Goal: Task Accomplishment & Management: Manage account settings

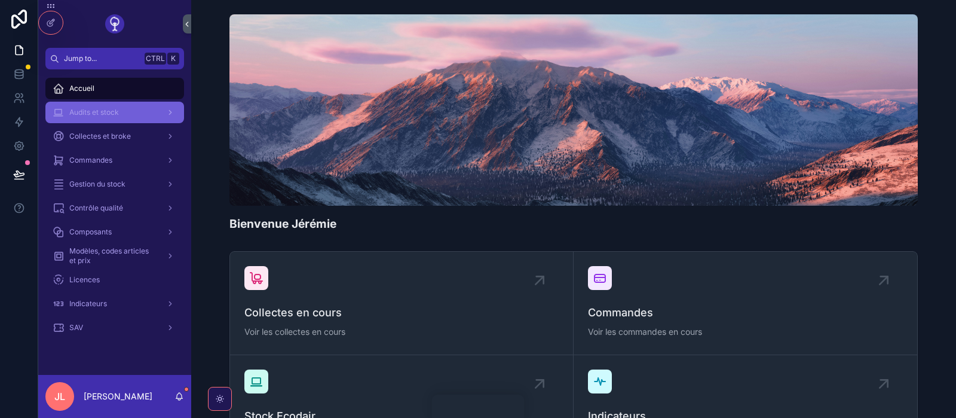
click at [103, 111] on span "Audits et stock" at bounding box center [94, 113] width 50 height 10
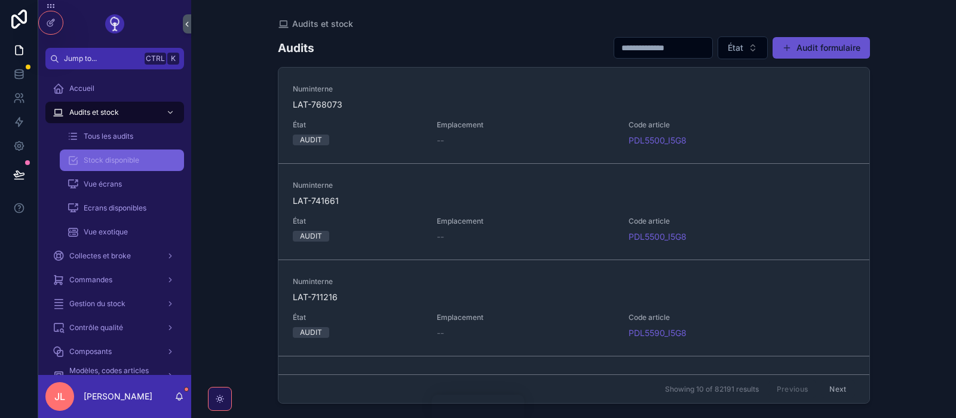
click at [97, 166] on div "Stock disponible" at bounding box center [122, 160] width 110 height 19
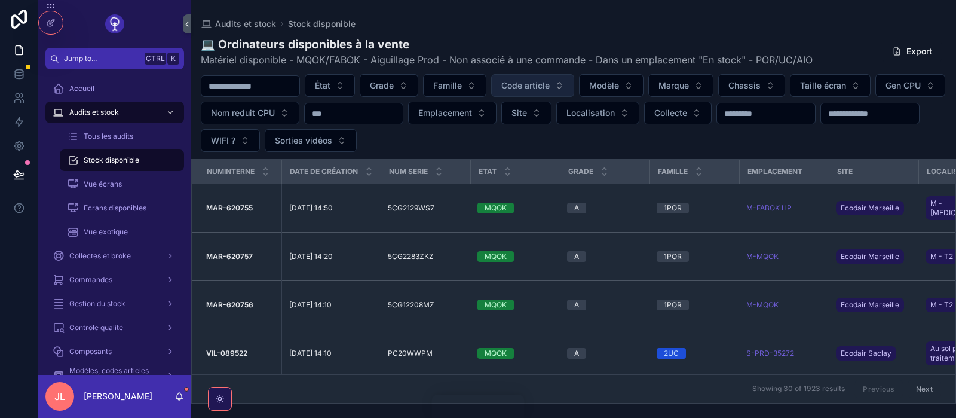
click at [550, 82] on span "Code article" at bounding box center [526, 86] width 48 height 12
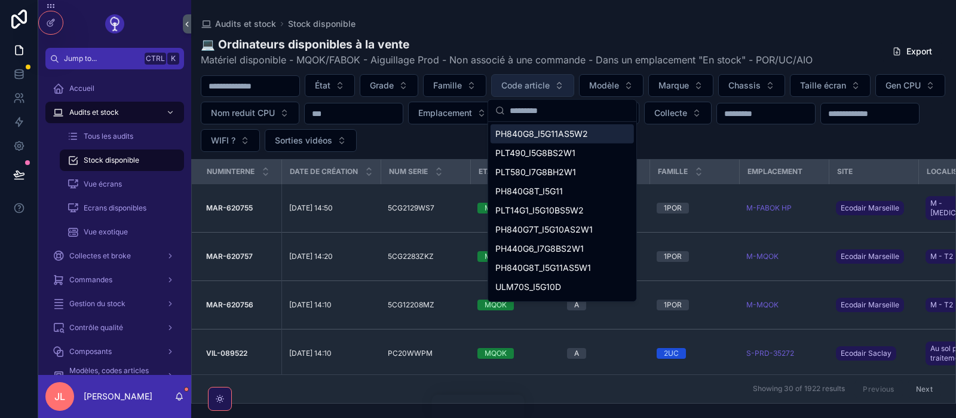
click at [550, 82] on span "Code article" at bounding box center [526, 86] width 48 height 12
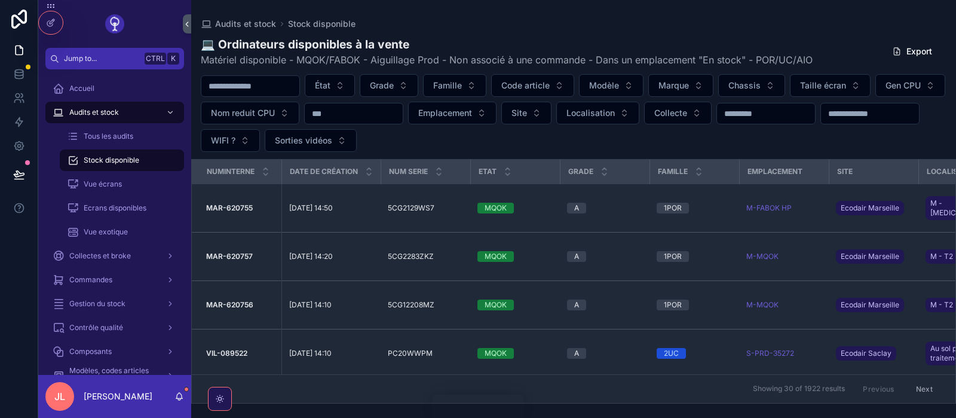
click at [911, 129] on div "État Grade Famille Code article Modèle Marque Chassis Taille écran Gen CPU Nom …" at bounding box center [573, 113] width 765 height 78
click at [640, 91] on button "Modèle" at bounding box center [611, 85] width 65 height 23
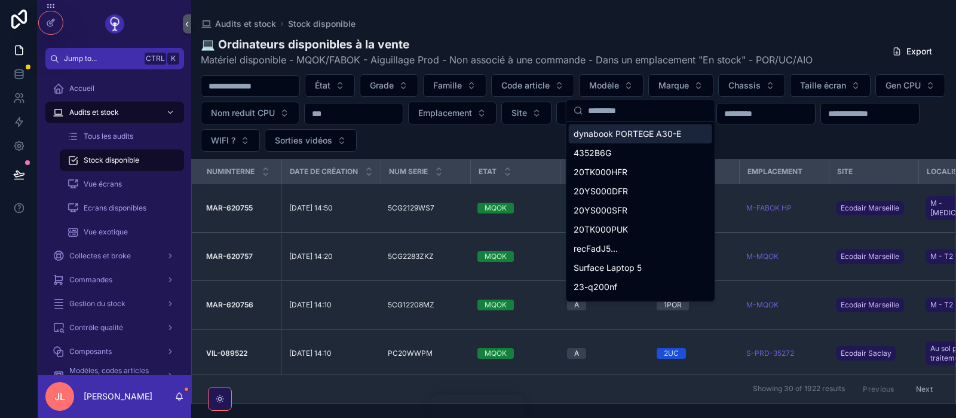
click at [614, 115] on input "scrollable content" at bounding box center [648, 111] width 120 height 22
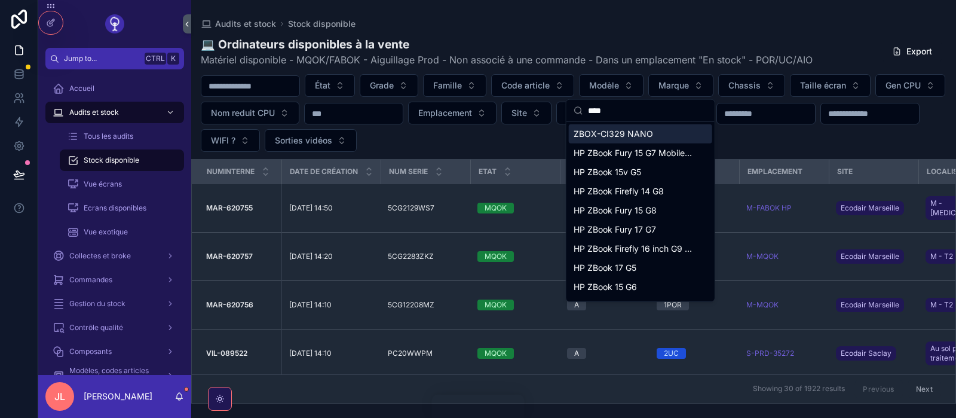
type input "*****"
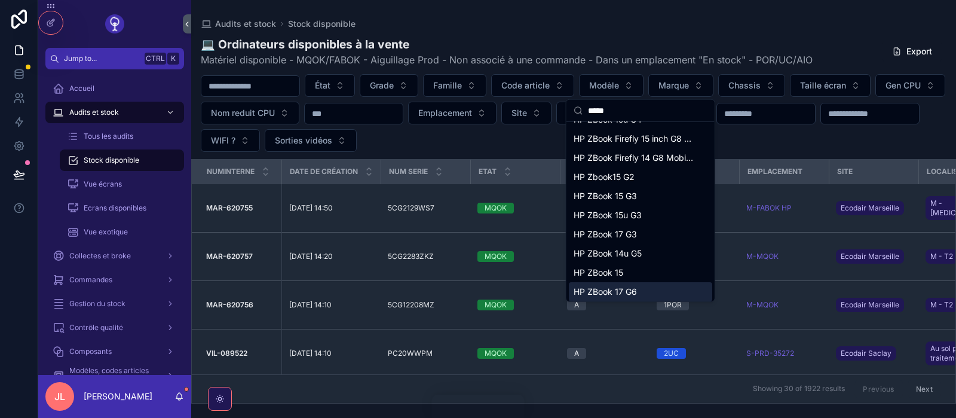
scroll to position [301, 0]
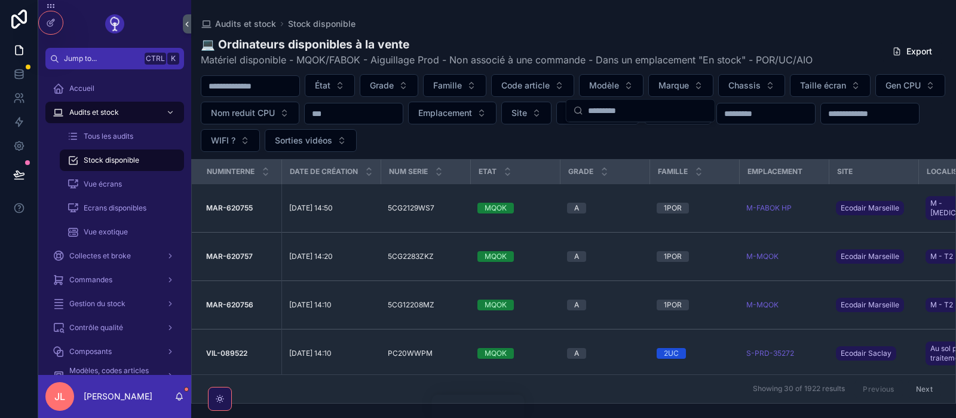
click at [829, 128] on div "État Grade Famille Code article Modèle Marque Chassis Taille écran Gen CPU Nom …" at bounding box center [573, 113] width 765 height 78
click at [619, 90] on span "Modèle" at bounding box center [604, 86] width 30 height 12
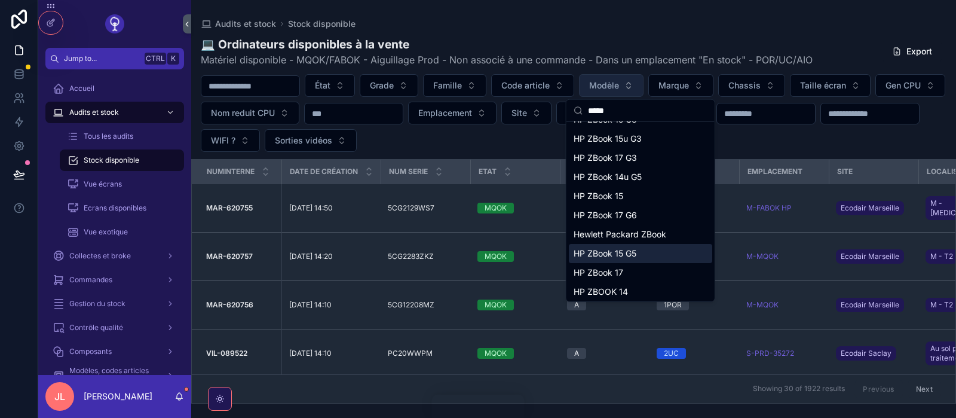
type input "*****"
click at [619, 91] on span "Modèle" at bounding box center [604, 86] width 30 height 12
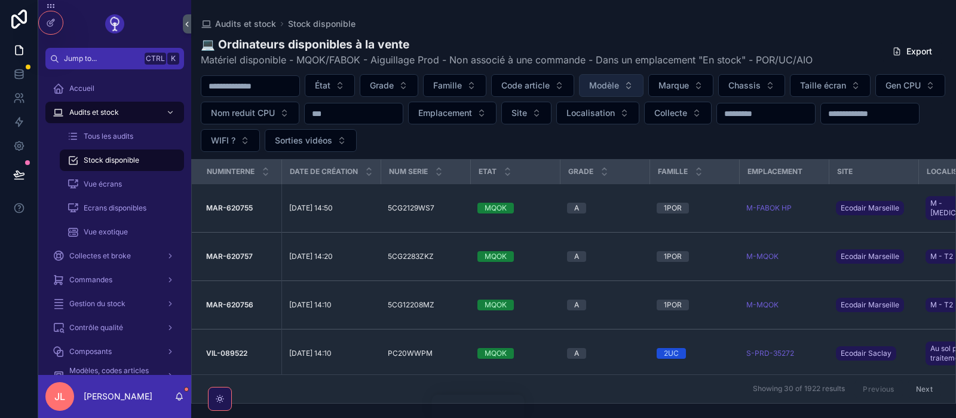
click at [619, 91] on span "Modèle" at bounding box center [604, 86] width 30 height 12
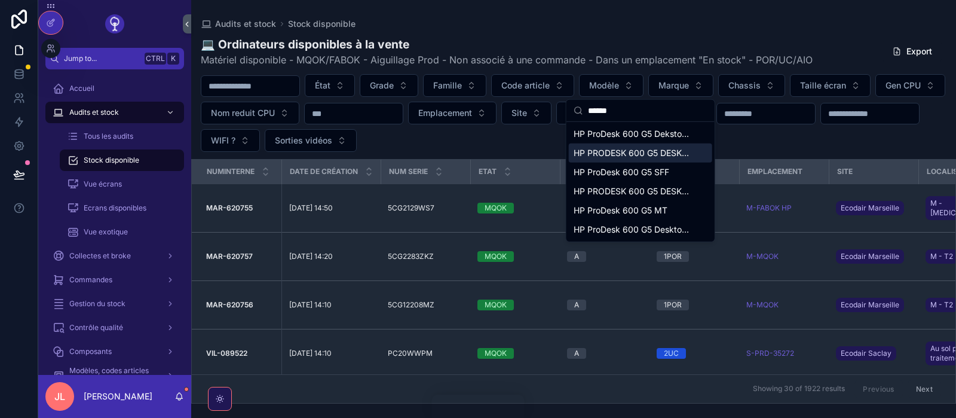
type input "******"
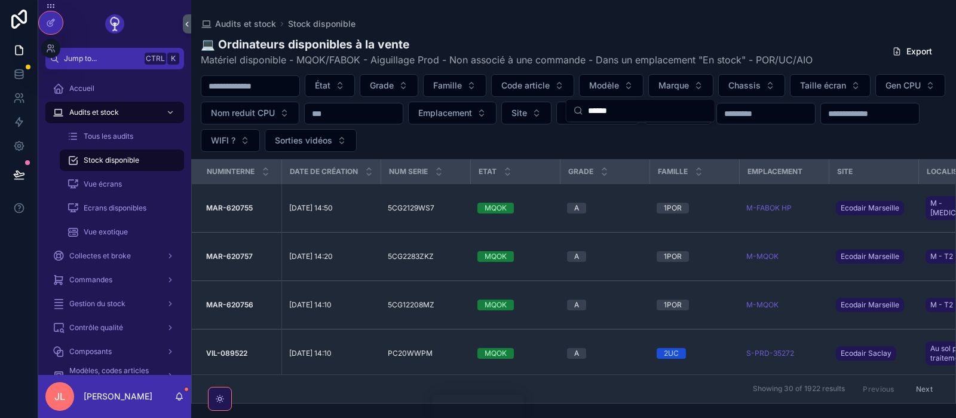
click at [63, 25] on div at bounding box center [50, 23] width 25 height 24
click at [41, 17] on div at bounding box center [51, 22] width 24 height 23
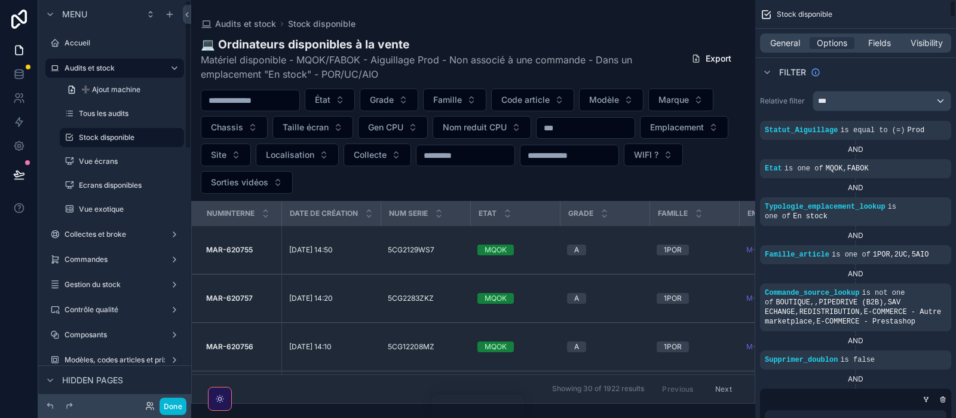
click at [935, 71] on div "Filter" at bounding box center [856, 71] width 201 height 29
click at [949, 63] on div "Filter" at bounding box center [856, 71] width 201 height 29
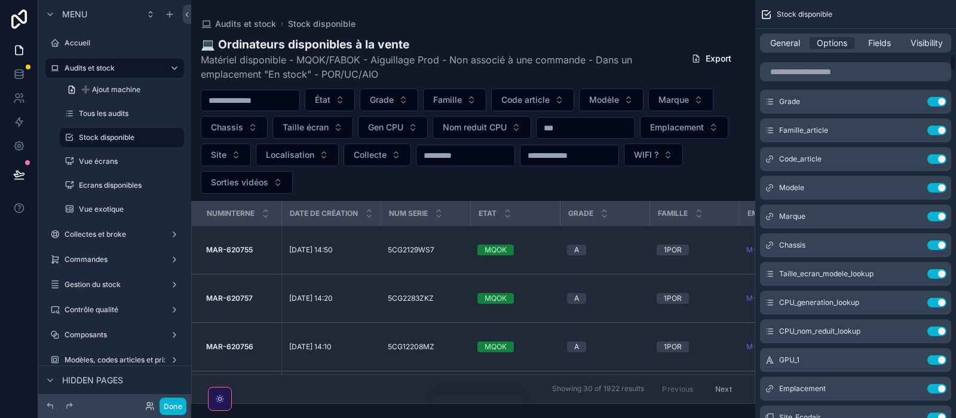
scroll to position [1295, 0]
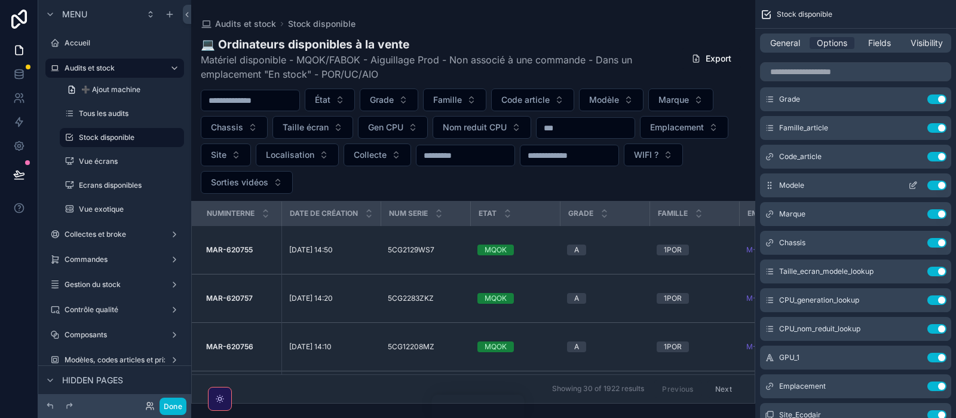
click at [912, 181] on icon "scrollable content" at bounding box center [914, 186] width 10 height 10
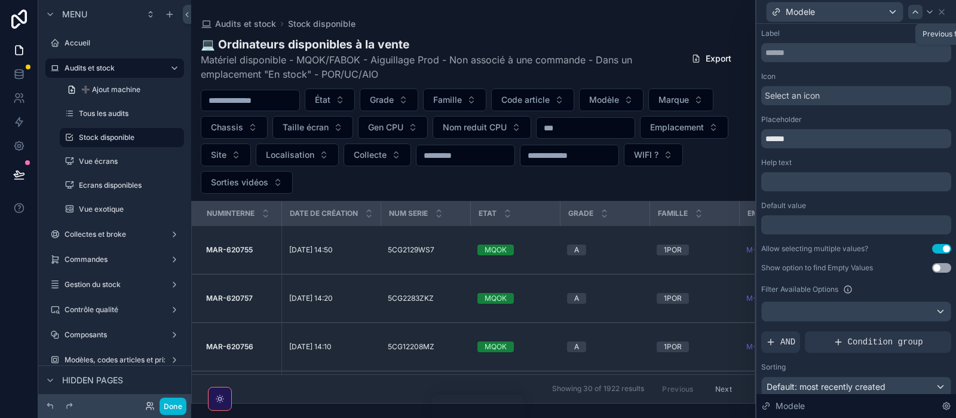
click at [919, 12] on icon at bounding box center [916, 12] width 10 height 10
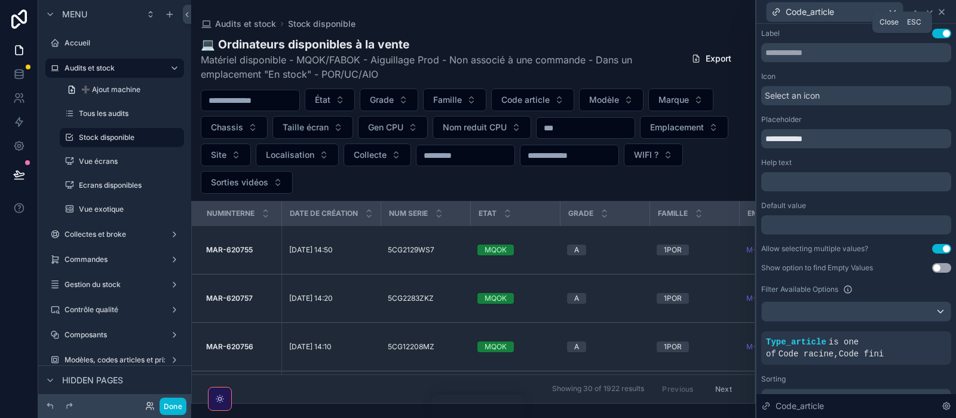
click at [944, 8] on icon at bounding box center [942, 12] width 10 height 10
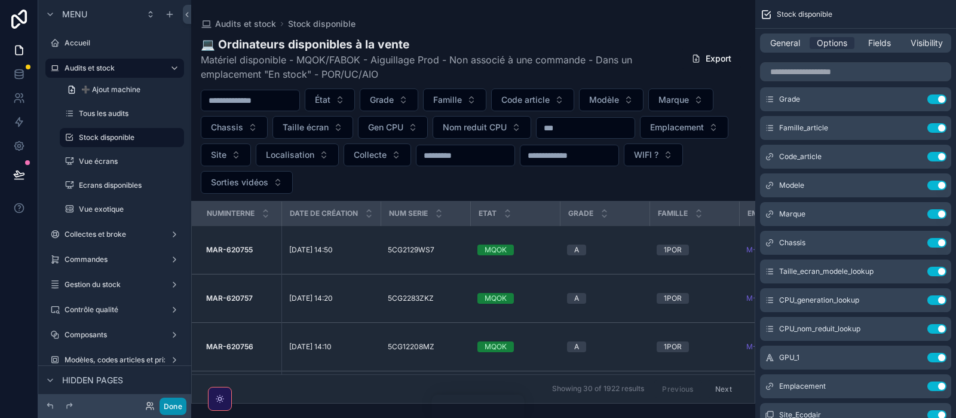
click at [180, 402] on button "Done" at bounding box center [173, 406] width 27 height 17
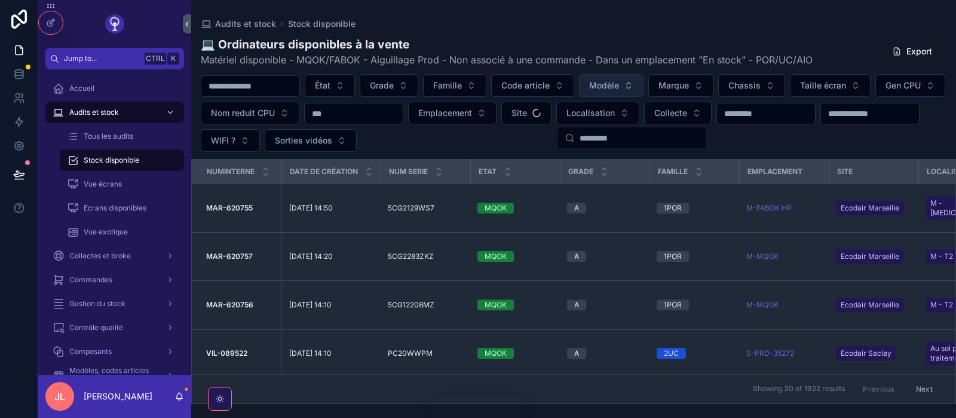
click at [619, 85] on span "Modèle" at bounding box center [604, 86] width 30 height 12
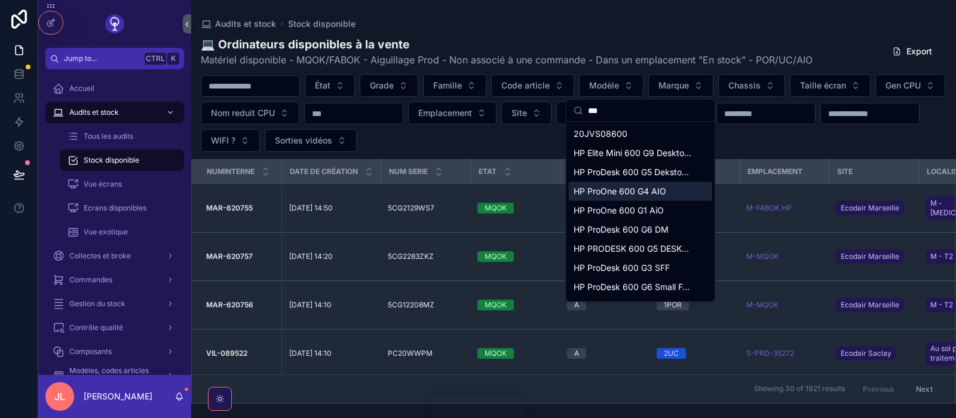
type input "***"
click at [628, 187] on span "HP ProOne 600 G4 AIO" at bounding box center [620, 191] width 93 height 12
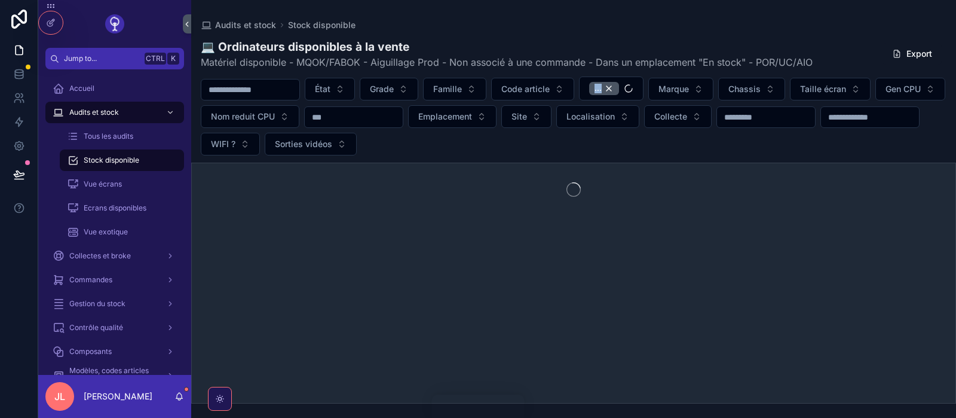
drag, startPoint x: 680, startPoint y: 145, endPoint x: 656, endPoint y: 87, distance: 63.5
click at [656, 163] on div "scrollable content" at bounding box center [573, 283] width 765 height 241
click at [644, 87] on button "..." at bounding box center [611, 89] width 65 height 24
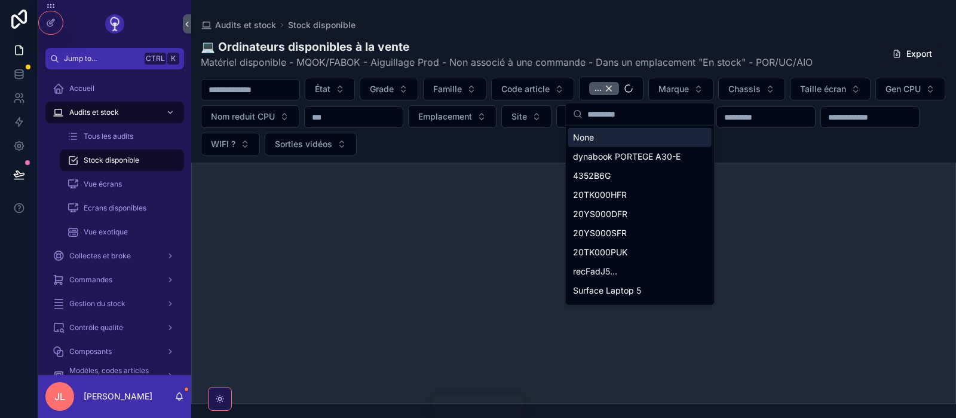
click at [644, 87] on button "..." at bounding box center [611, 89] width 65 height 24
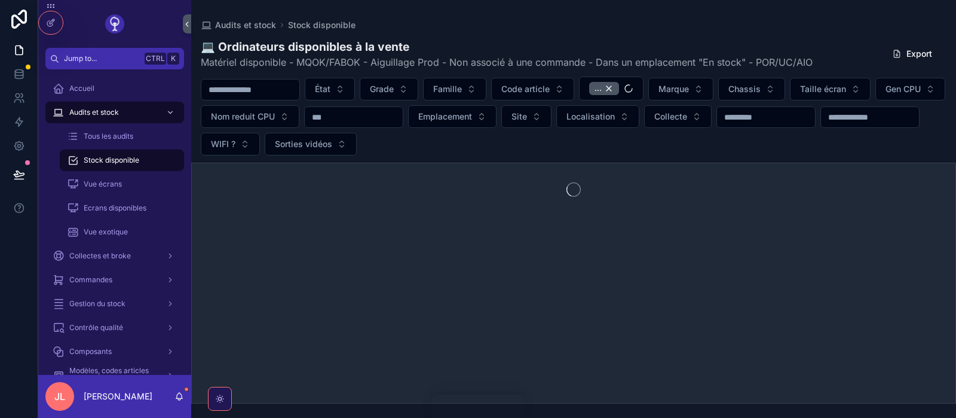
click at [644, 87] on button "..." at bounding box center [611, 89] width 65 height 24
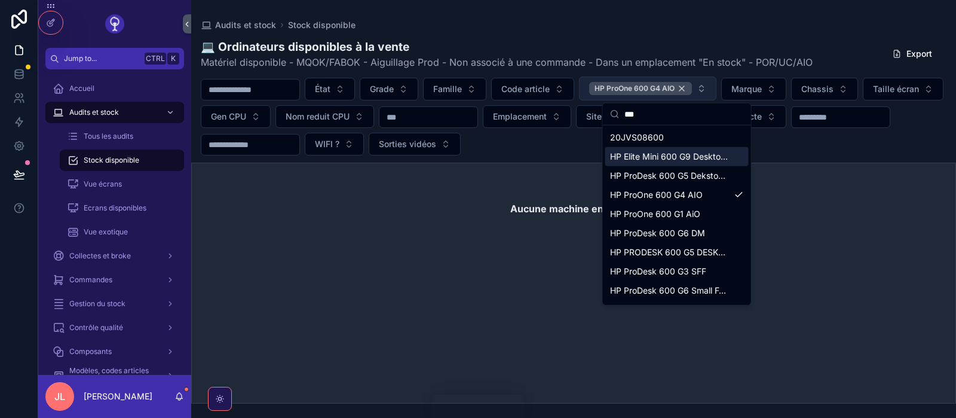
type input "***"
click at [692, 85] on div "HP ProOne 600 G4 AIO" at bounding box center [640, 88] width 103 height 13
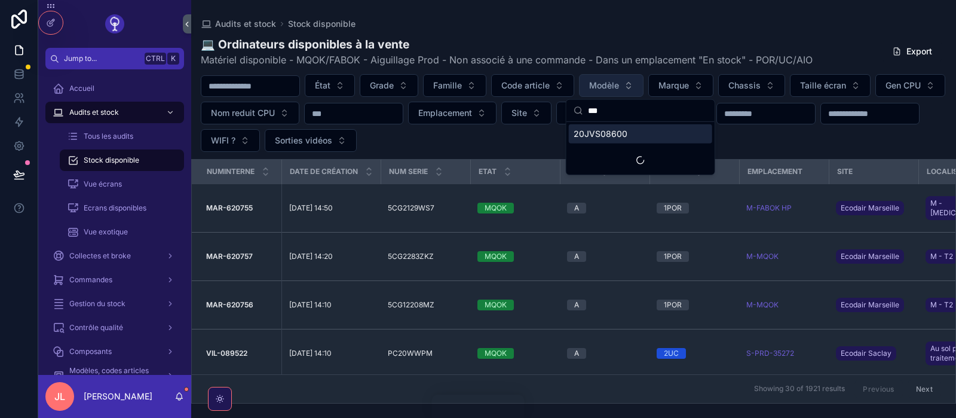
click at [676, 118] on input "***" at bounding box center [648, 111] width 120 height 22
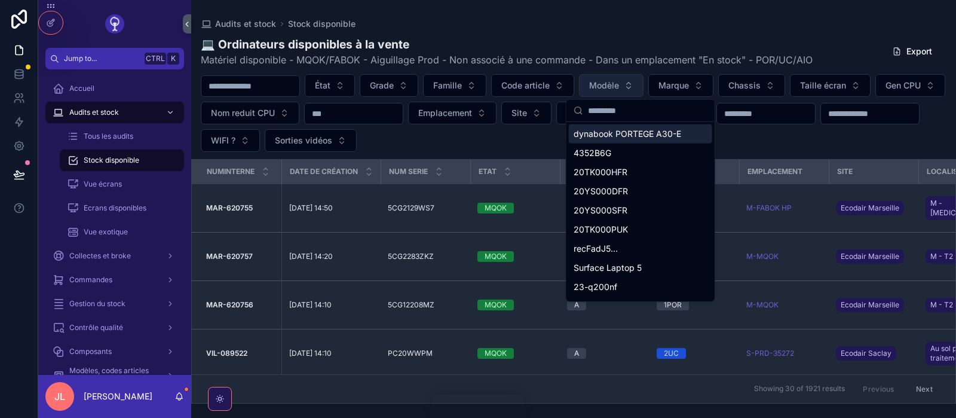
scroll to position [626, 0]
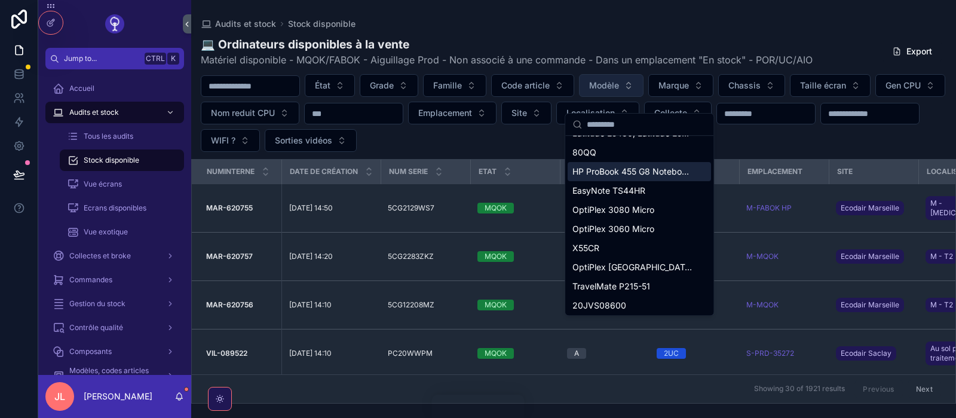
click at [693, 33] on div "💻 Ordinateurs disponibles à la vente Matériel disponible - MQOK/FABOK - Aiguill…" at bounding box center [573, 216] width 765 height 375
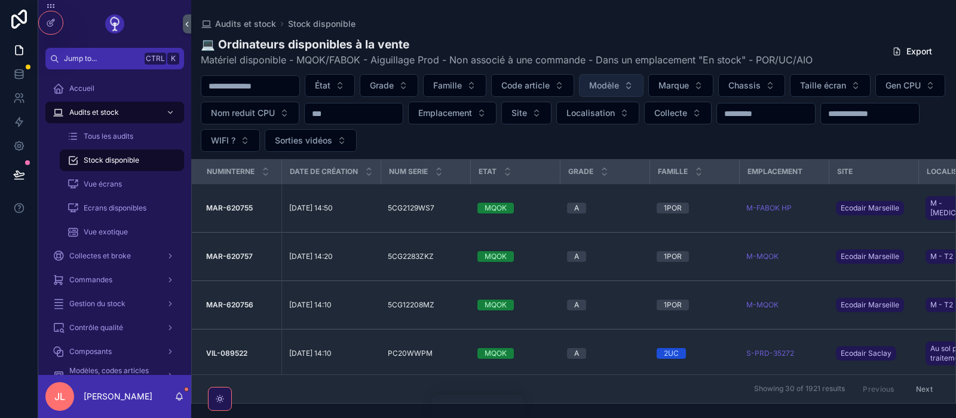
click at [650, 144] on div "État Grade Famille Code article Modèle Marque Chassis Taille écran Gen CPU Nom …" at bounding box center [573, 113] width 765 height 78
click at [644, 89] on button "Modèle" at bounding box center [611, 85] width 65 height 23
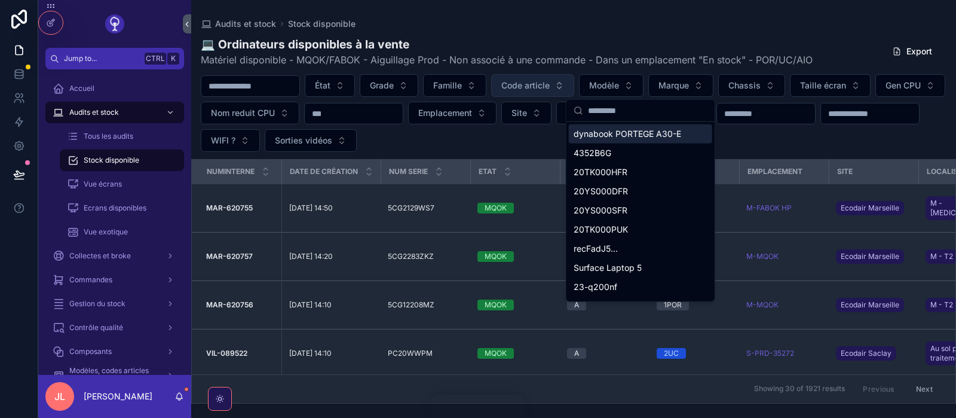
click at [549, 85] on span "Code article" at bounding box center [526, 86] width 48 height 12
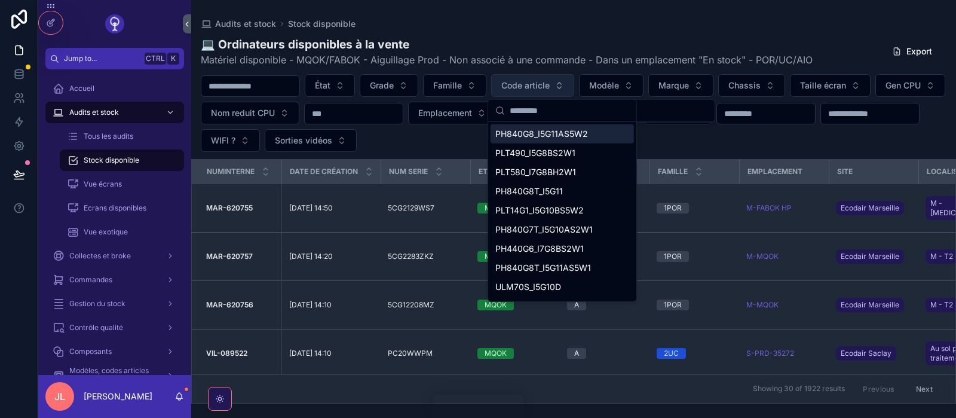
click at [549, 85] on span "Code article" at bounding box center [526, 86] width 48 height 12
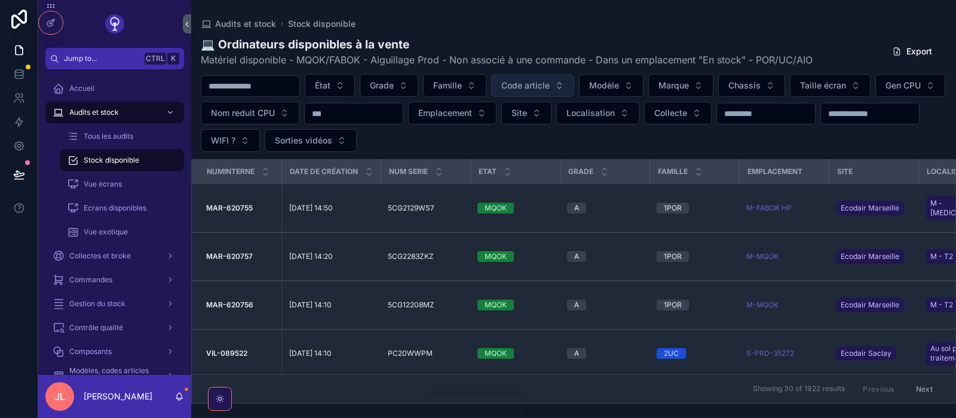
click at [549, 85] on span "Code article" at bounding box center [526, 86] width 48 height 12
click at [184, 127] on div "Tous les audits" at bounding box center [122, 136] width 139 height 24
click at [613, 83] on button "Modèle" at bounding box center [611, 85] width 65 height 23
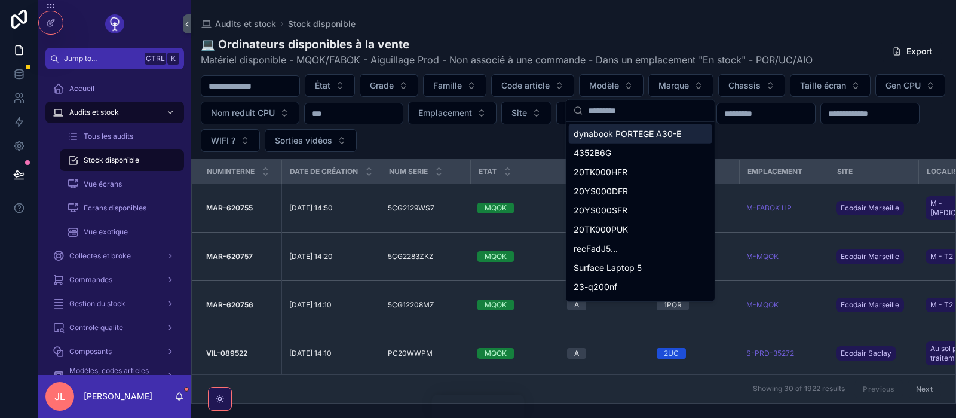
click at [635, 109] on input "scrollable content" at bounding box center [648, 111] width 120 height 22
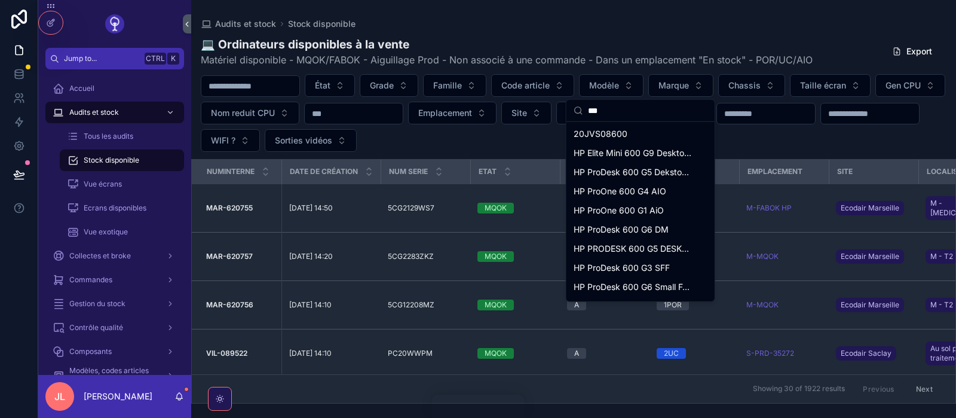
type input "****"
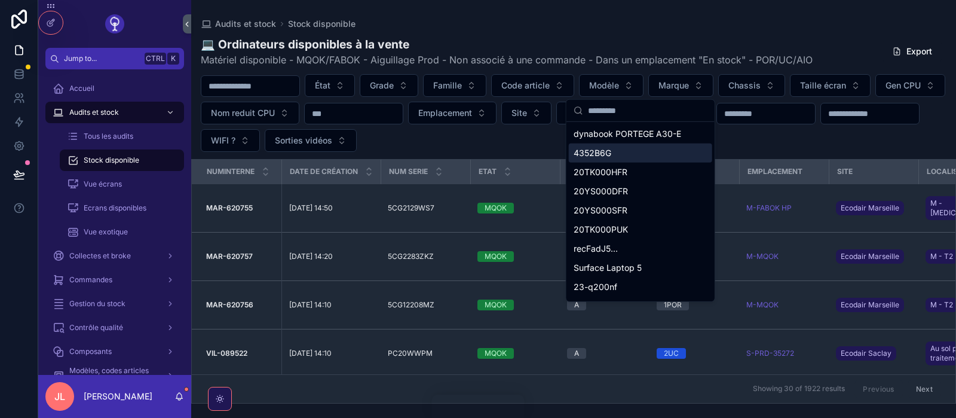
click at [735, 138] on div "État Grade Famille Code article Modèle Marque Chassis Taille écran Gen CPU Nom …" at bounding box center [573, 113] width 765 height 78
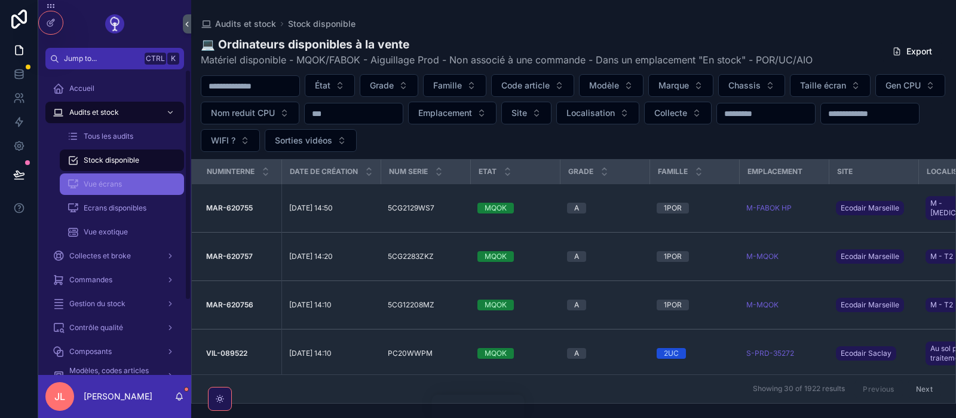
click at [126, 189] on div "Vue écrans" at bounding box center [122, 184] width 110 height 19
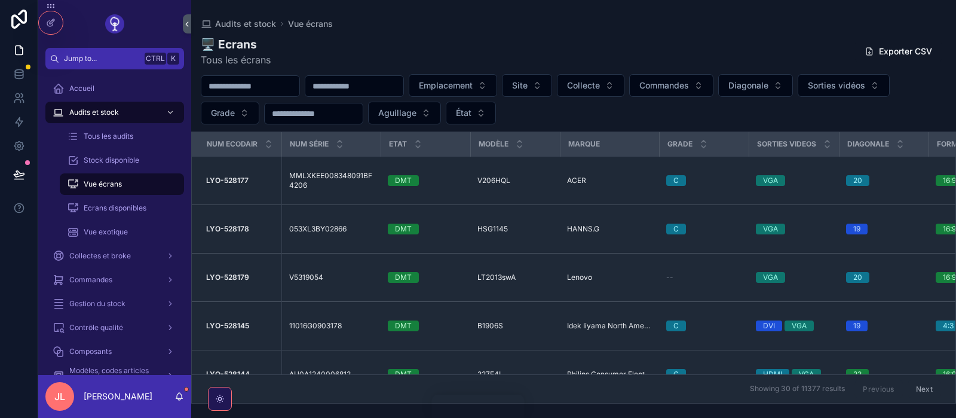
click at [821, 97] on div "Emplacement Site Collecte Commandes Diagonale Sorties vidéos Grade Aguillage Ét…" at bounding box center [573, 99] width 765 height 50
click at [793, 95] on button "Diagonale" at bounding box center [756, 85] width 75 height 23
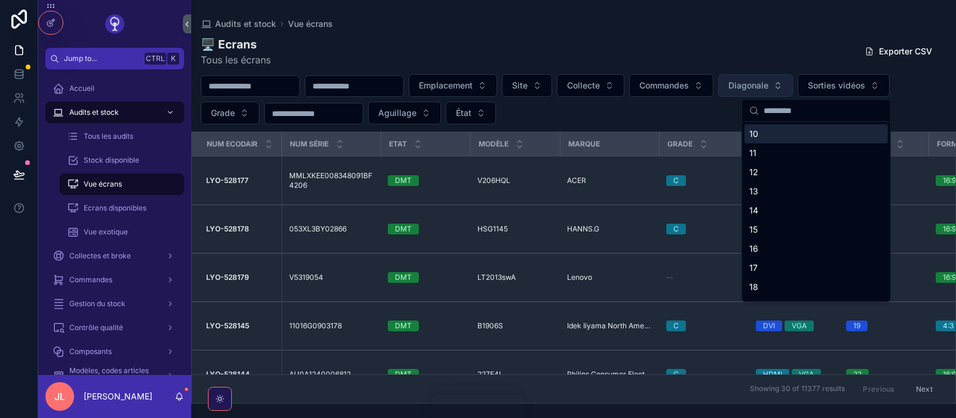
click at [793, 95] on button "Diagonale" at bounding box center [756, 85] width 75 height 23
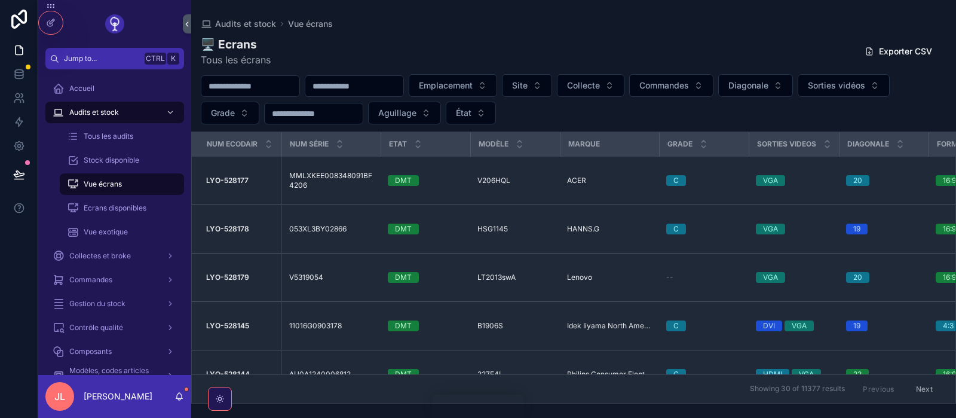
click at [930, 90] on div "Emplacement Site Collecte Commandes Diagonale Sorties vidéos Grade Aguillage Ét…" at bounding box center [573, 99] width 765 height 50
click at [149, 310] on div "Gestion du stock" at bounding box center [115, 303] width 124 height 19
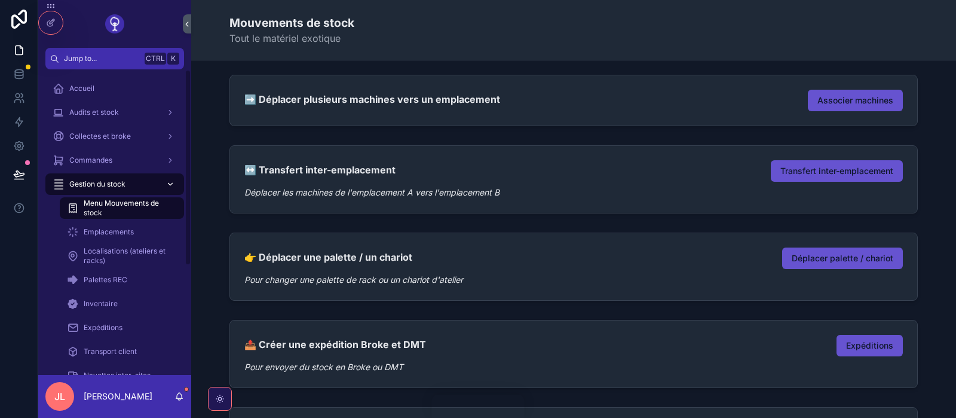
click at [158, 192] on div "Gestion du stock" at bounding box center [115, 184] width 124 height 19
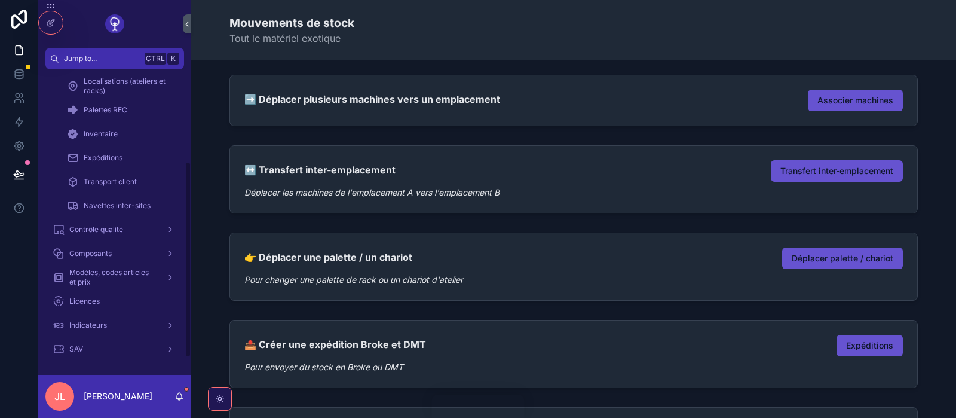
click at [189, 275] on div "Accueil Audits et stock Collectes et broke Commandes Gestion du stock Menu Mouv…" at bounding box center [114, 134] width 153 height 454
click at [94, 268] on link "Modèles, codes articles et prix" at bounding box center [114, 278] width 139 height 22
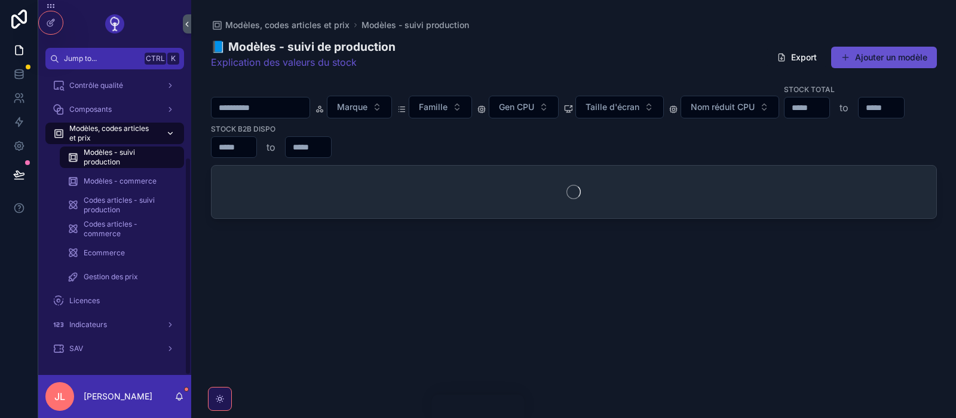
scroll to position [122, 0]
click at [100, 173] on div "Modèles - commerce" at bounding box center [122, 181] width 110 height 19
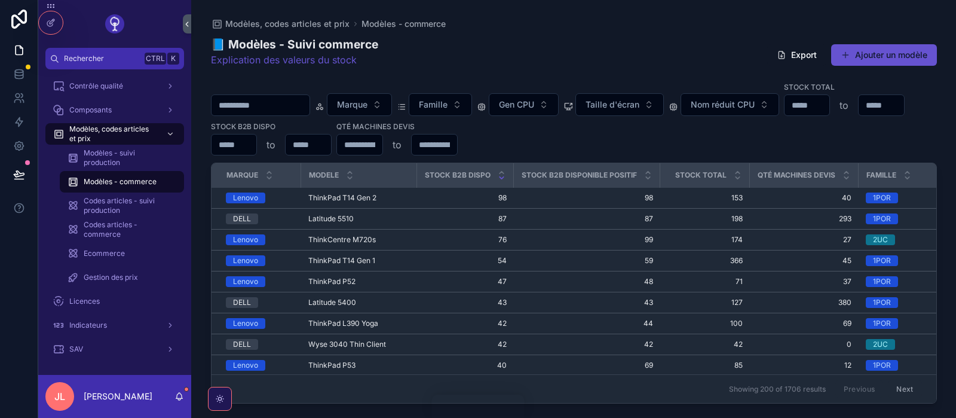
click at [931, 137] on div "Marque Famille Gen CPU Taille d'écran Nom réduit CPU Stock total to Stock B2B d…" at bounding box center [574, 118] width 726 height 74
click at [99, 168] on link "Modèles - suivi production" at bounding box center [122, 158] width 124 height 22
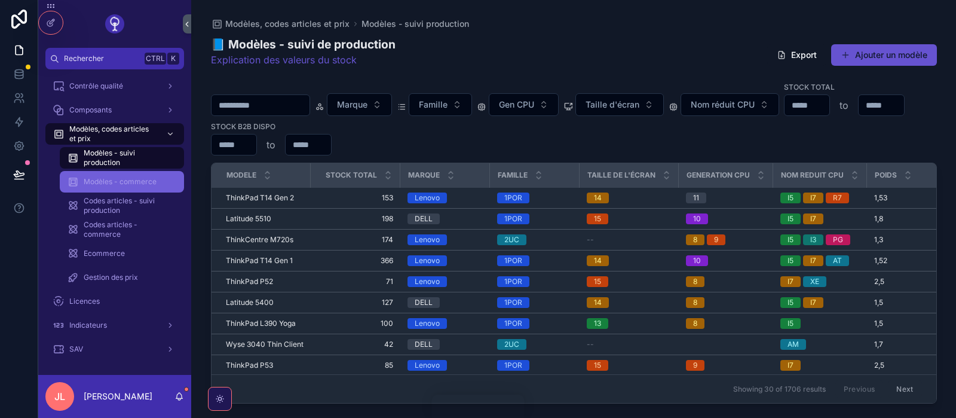
click at [118, 173] on div "Modèles - commerce" at bounding box center [122, 181] width 110 height 19
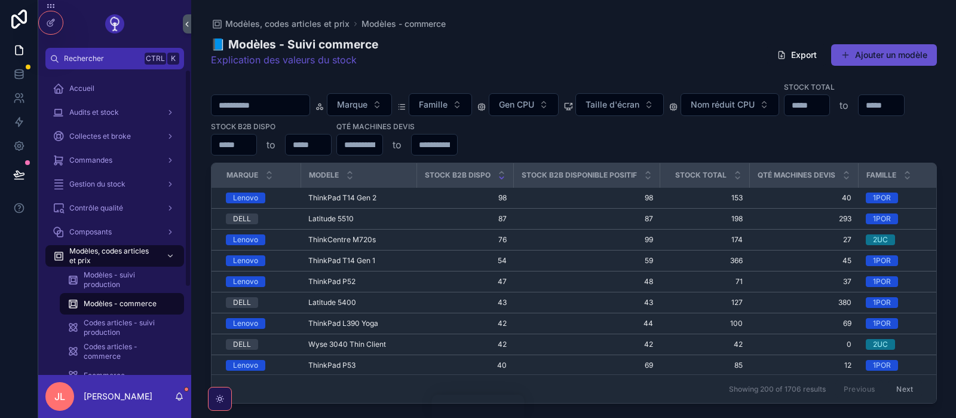
click at [185, 134] on div "Accueil Audits et stock Collectes et broke Commandes Gestion du stock Contrôle …" at bounding box center [114, 280] width 153 height 406
click at [158, 118] on div "Audits et stock" at bounding box center [115, 112] width 124 height 19
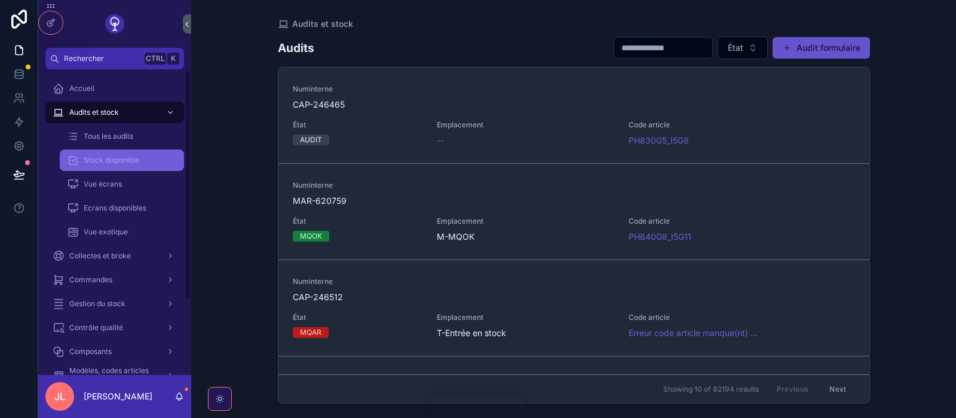
click at [121, 166] on div "Stock disponible" at bounding box center [122, 160] width 110 height 19
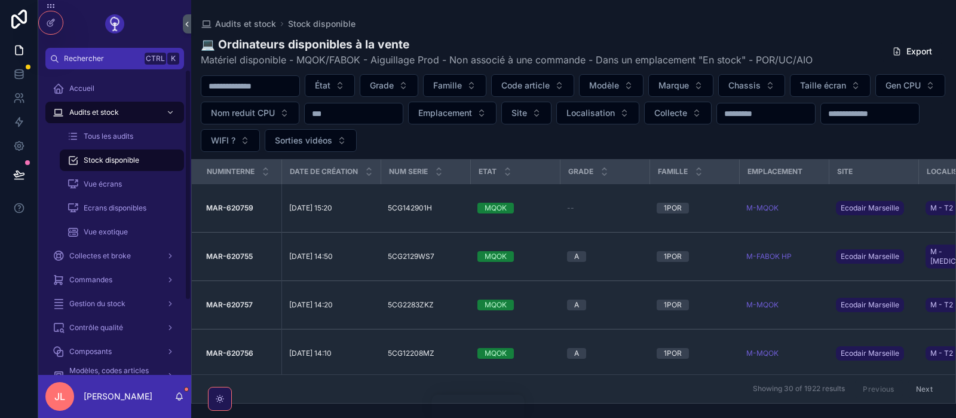
drag, startPoint x: 188, startPoint y: 152, endPoint x: 157, endPoint y: 71, distance: 87.4
click at [157, 71] on div "Accueil Audits et stock Tous les audits Stock disponible Vue écrans Ecrans disp…" at bounding box center [114, 221] width 153 height 305
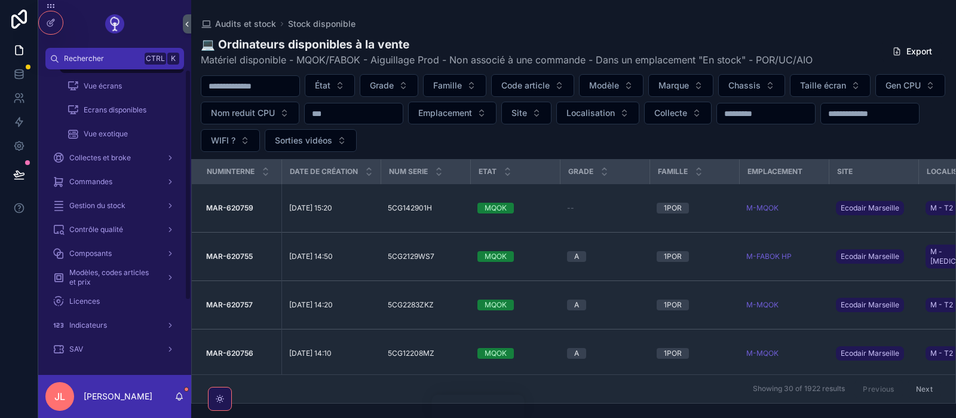
click at [185, 319] on div "Accueil Audits et stock Tous les audits Stock disponible Vue écrans Ecrans disp…" at bounding box center [114, 169] width 153 height 383
click at [120, 277] on span "Modèles, codes articles et prix" at bounding box center [112, 277] width 87 height 19
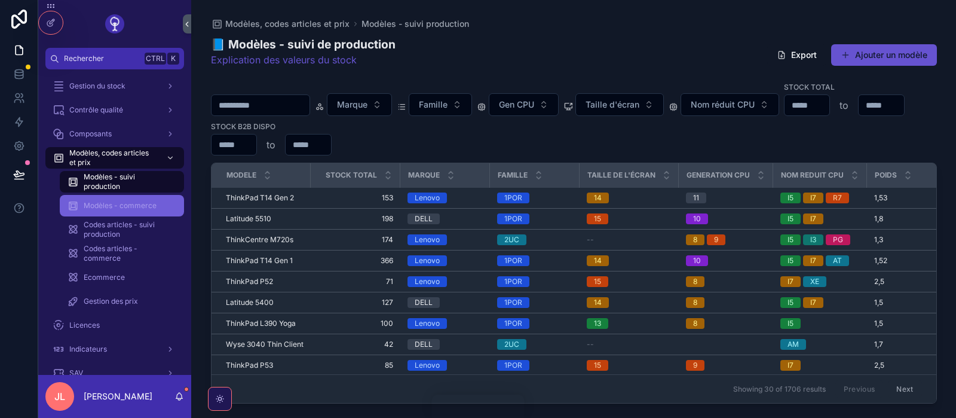
click at [105, 202] on span "Modèles - commerce" at bounding box center [120, 206] width 73 height 10
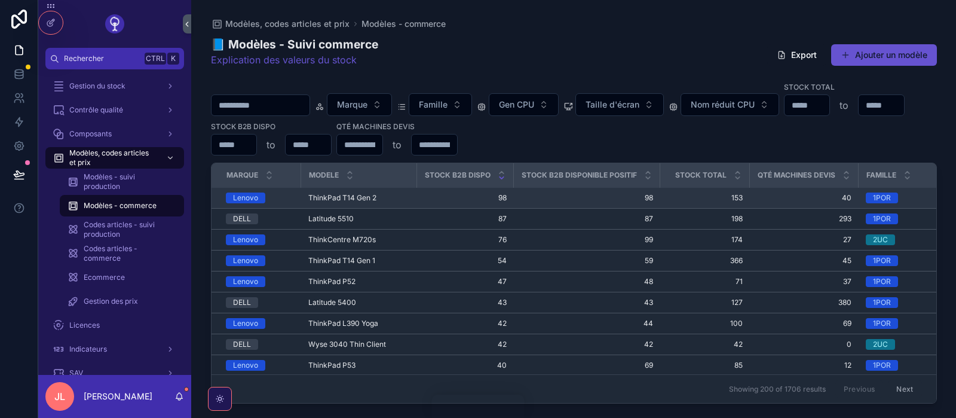
click at [358, 193] on td "ThinkPad T14 Gen 2 ThinkPad T14 Gen 2" at bounding box center [359, 198] width 116 height 21
click at [353, 200] on span "ThinkPad T14 Gen 2" at bounding box center [342, 198] width 68 height 10
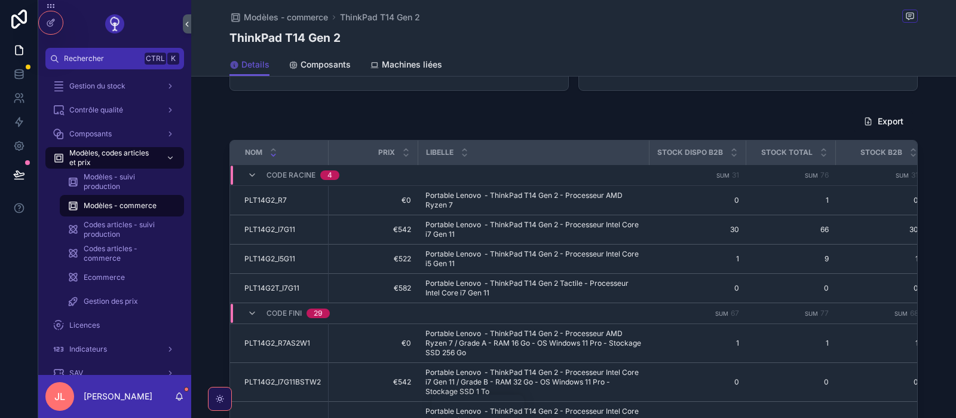
scroll to position [393, 0]
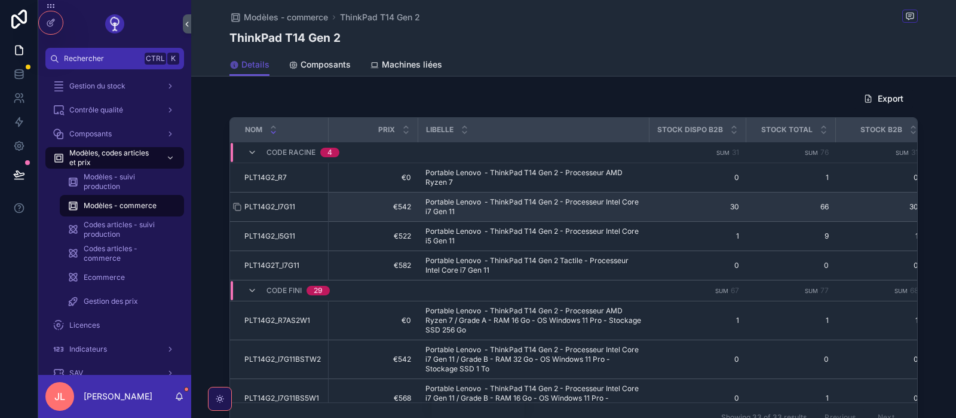
click at [264, 202] on span "PLT14G2_I7G11" at bounding box center [269, 207] width 51 height 10
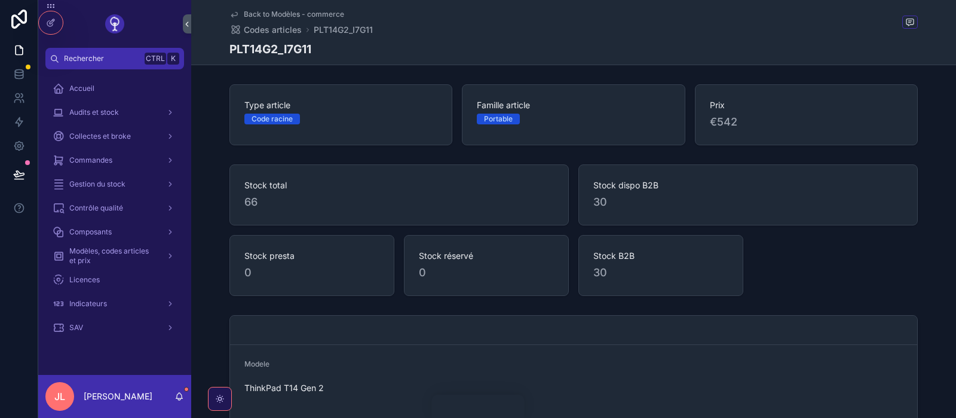
click at [947, 340] on div "Modele ThinkPad T14 Gen 2 Marque Lenovo Famille 1POR Nom réduit T14G2 Puissance…" at bounding box center [573, 420] width 765 height 221
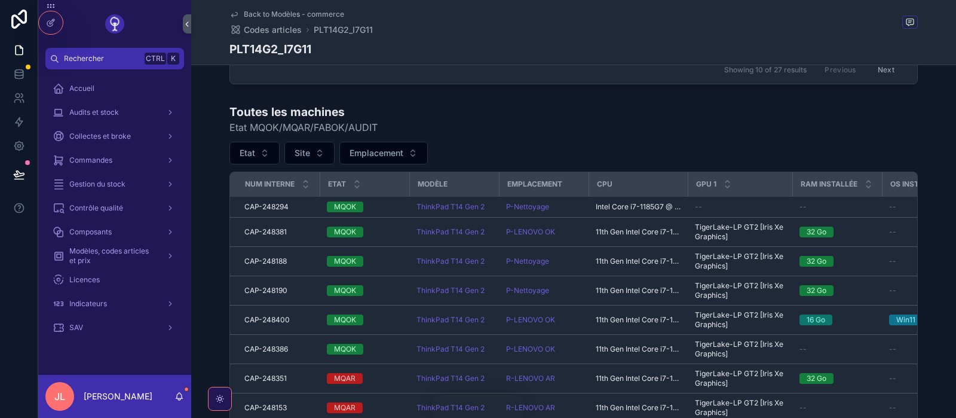
scroll to position [41, 0]
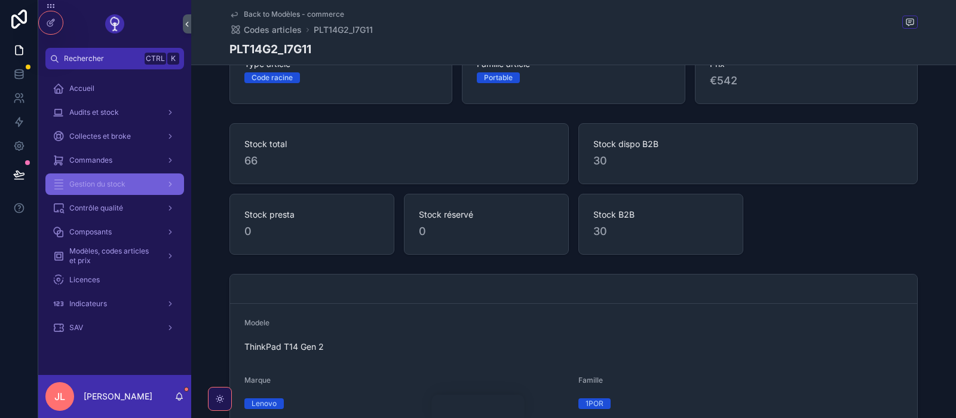
click at [139, 190] on div "Gestion du stock" at bounding box center [115, 184] width 124 height 19
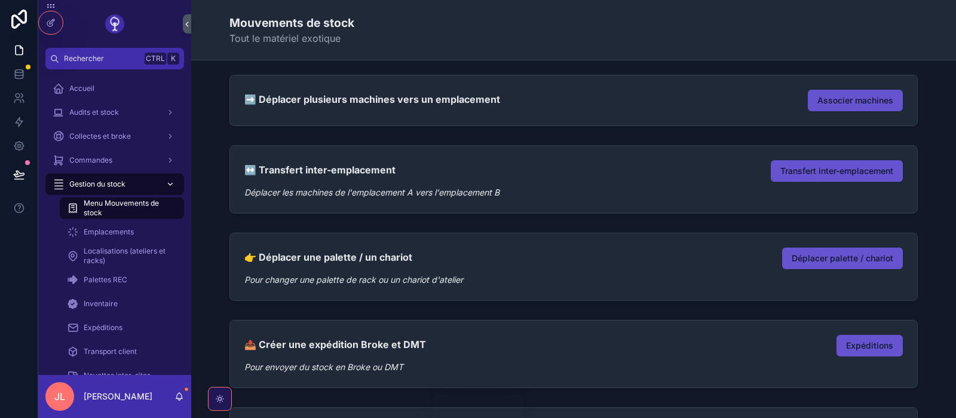
click at [173, 184] on icon "scrollable content" at bounding box center [170, 184] width 8 height 8
click at [187, 211] on div "Accueil Audits et stock Collectes et broke Commandes Gestion du stock Menu Mouv…" at bounding box center [114, 221] width 153 height 305
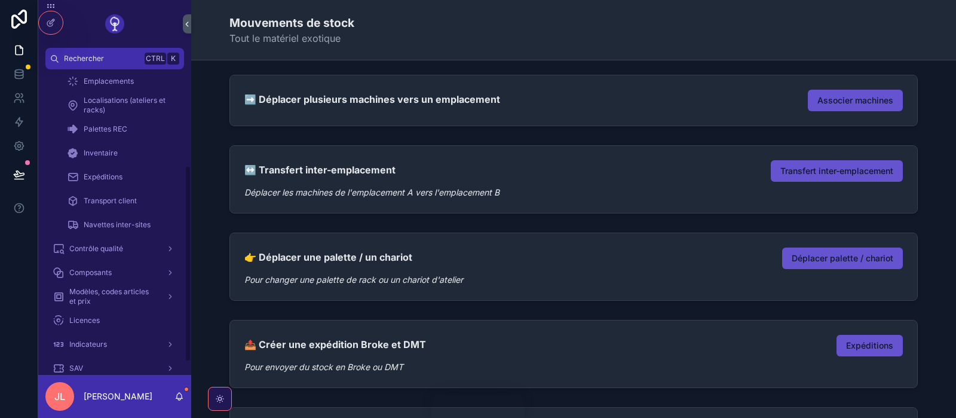
drag, startPoint x: 187, startPoint y: 211, endPoint x: 189, endPoint y: 309, distance: 98.1
click at [189, 309] on div "Accueil Audits et stock Collectes et broke Commandes Gestion du stock Menu Mouv…" at bounding box center [114, 221] width 153 height 305
click at [121, 289] on span "Modèles, codes articles et prix" at bounding box center [112, 295] width 87 height 19
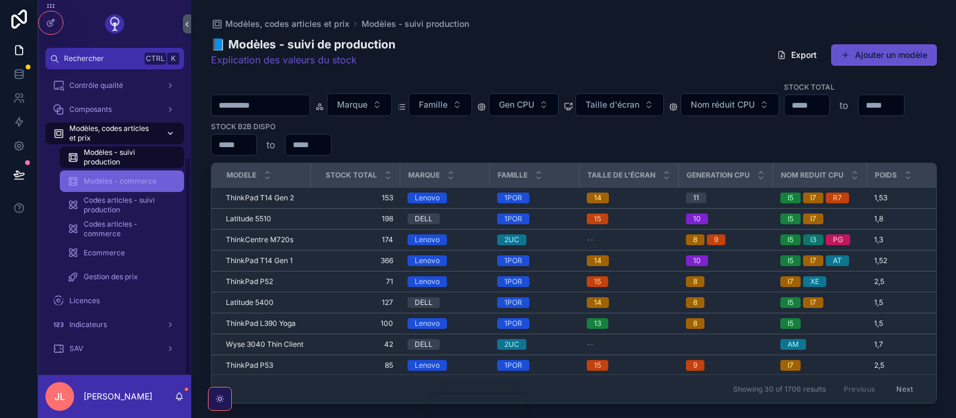
click at [98, 175] on div "Modèles - commerce" at bounding box center [122, 181] width 110 height 19
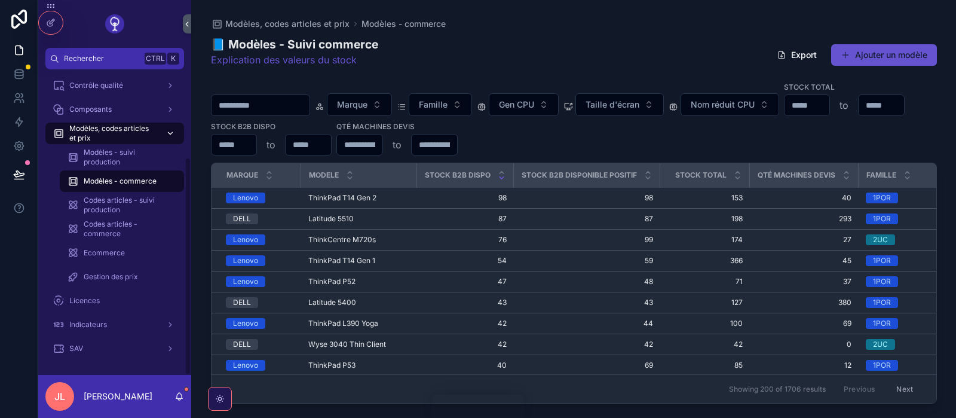
scroll to position [122, 0]
drag, startPoint x: 552, startPoint y: 173, endPoint x: 559, endPoint y: 170, distance: 7.2
click at [559, 170] on span "Stock B2B disponible positif" at bounding box center [579, 175] width 115 height 10
click at [939, 135] on div "Modèles, codes articles et prix Modèles - commerce 📘 Modèles - Suivi commerce E…" at bounding box center [574, 201] width 765 height 403
click at [118, 276] on span "Gestion des prix" at bounding box center [111, 278] width 54 height 10
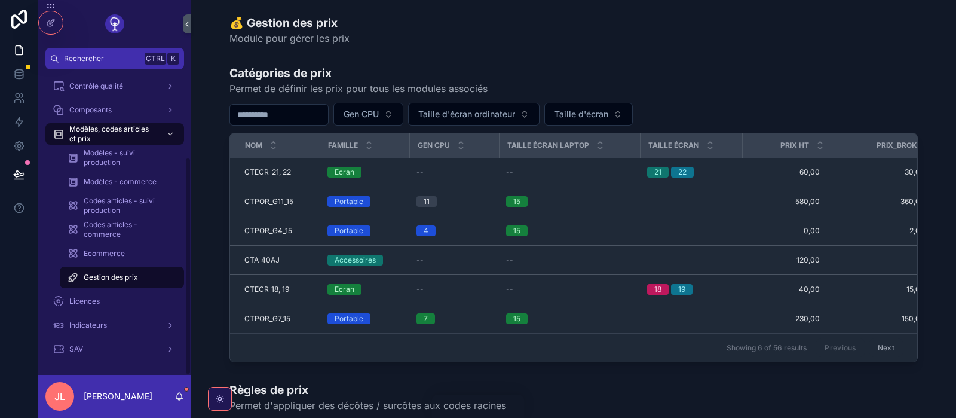
scroll to position [2, 0]
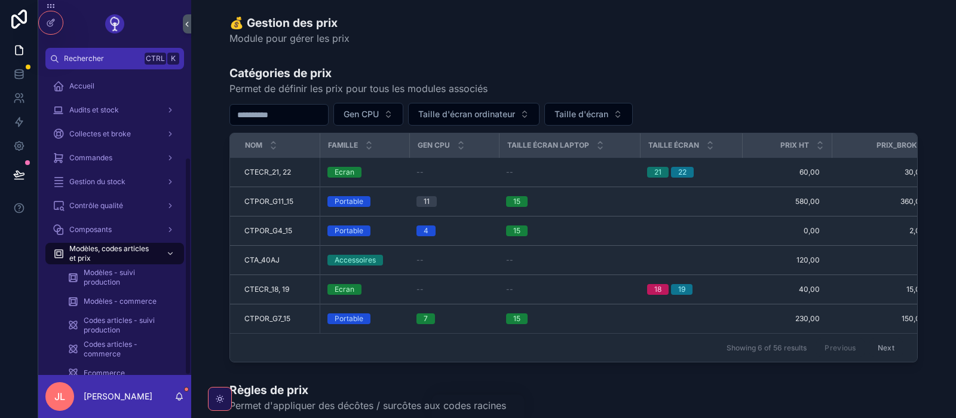
click at [188, 108] on div "Accueil Audits et stock Collectes et broke Commandes Gestion du stock Contrôle …" at bounding box center [114, 277] width 153 height 406
click at [116, 302] on span "Modèles - commerce" at bounding box center [120, 304] width 73 height 10
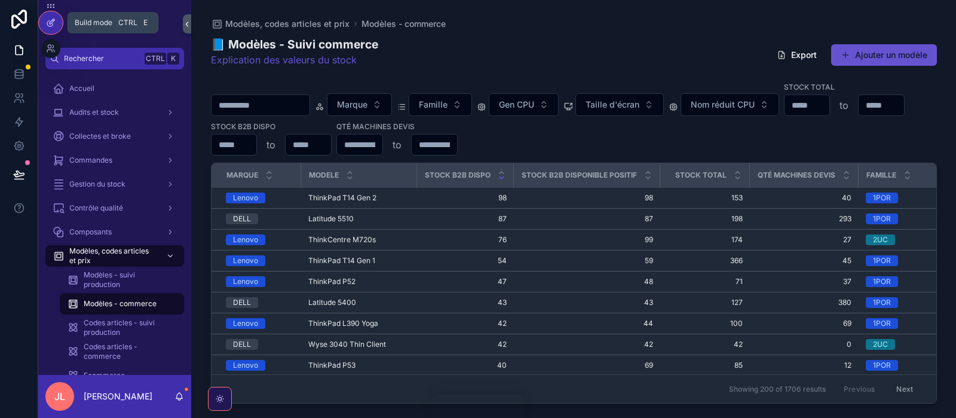
click at [51, 27] on icon at bounding box center [51, 23] width 10 height 10
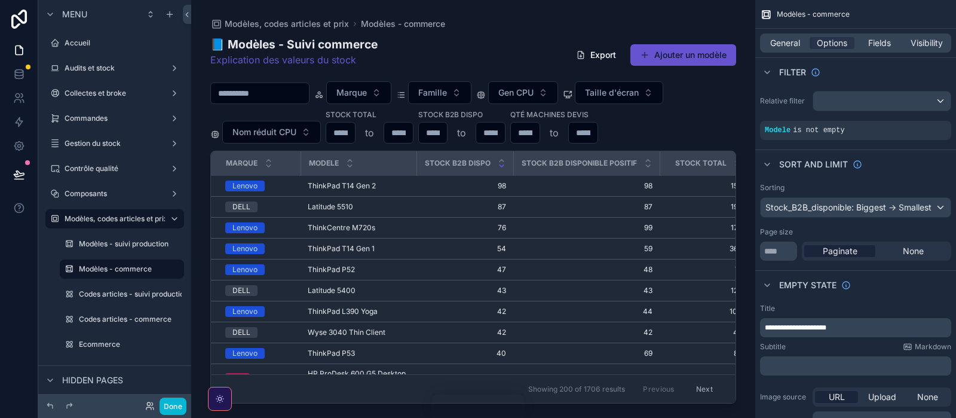
click at [889, 163] on div "Sort And Limit" at bounding box center [856, 163] width 201 height 29
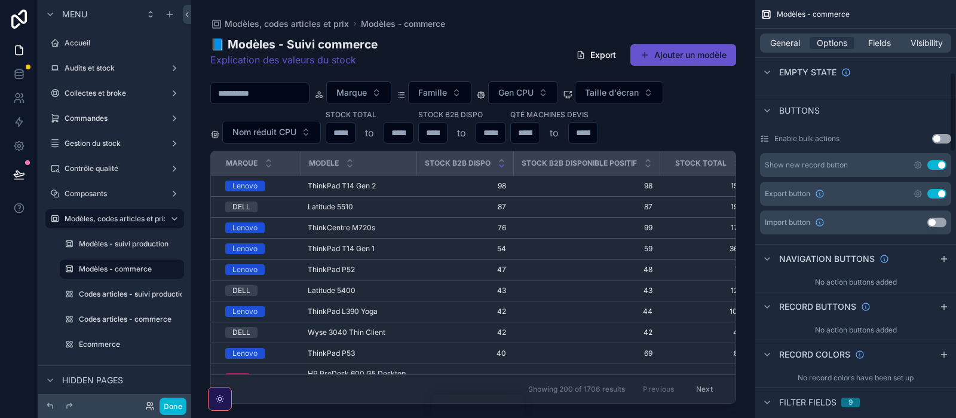
scroll to position [381, 0]
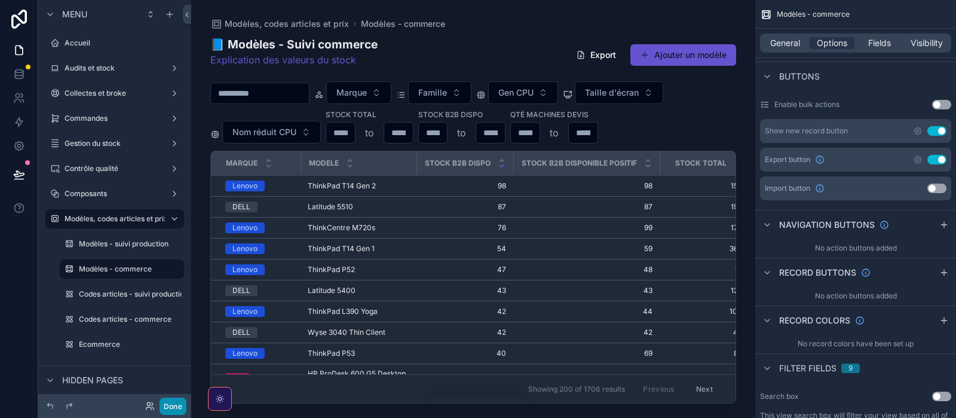
click at [174, 406] on button "Done" at bounding box center [173, 406] width 27 height 17
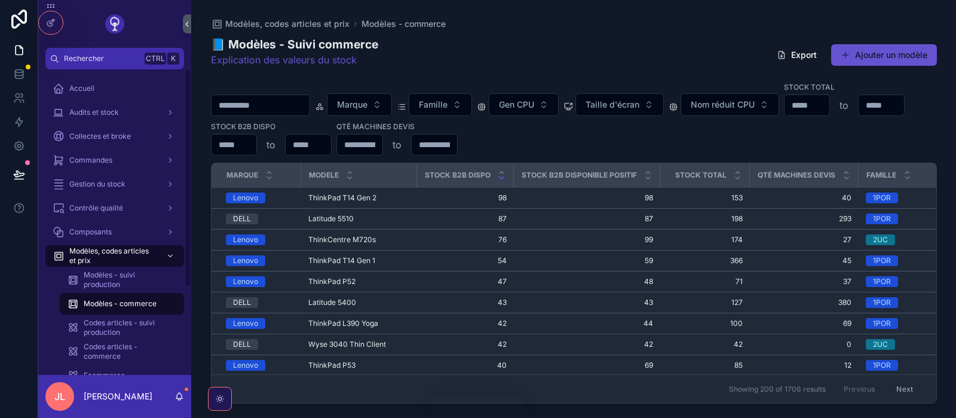
click at [187, 194] on div "Accueil Audits et stock Collectes et broke Commandes Gestion du stock Contrôle …" at bounding box center [114, 221] width 153 height 305
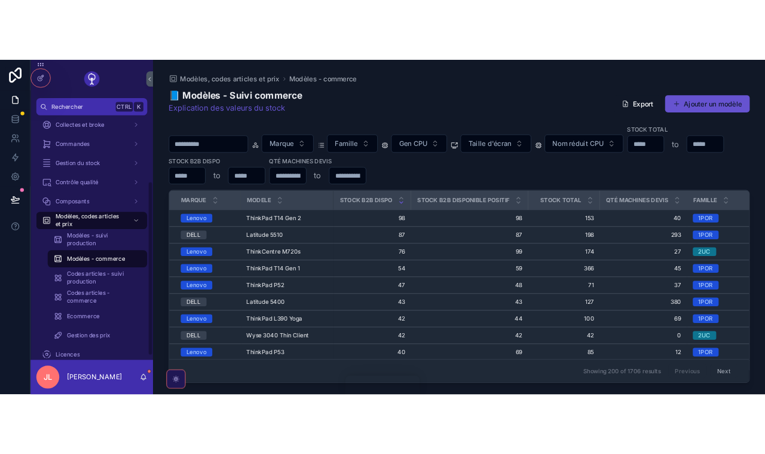
scroll to position [122, 0]
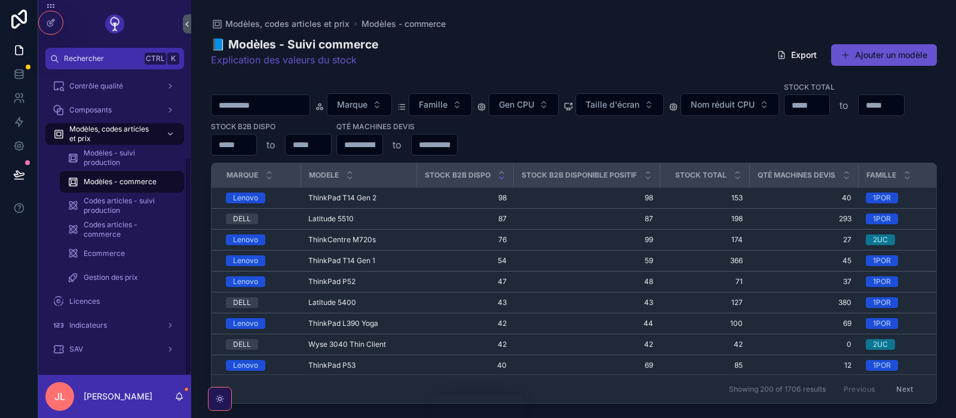
drag, startPoint x: 187, startPoint y: 194, endPoint x: 186, endPoint y: 286, distance: 91.5
click at [186, 286] on div "Accueil Audits et stock Collectes et broke Commandes Gestion du stock Contrôle …" at bounding box center [114, 221] width 153 height 305
click at [97, 223] on span "Codes articles - commerce" at bounding box center [128, 229] width 88 height 19
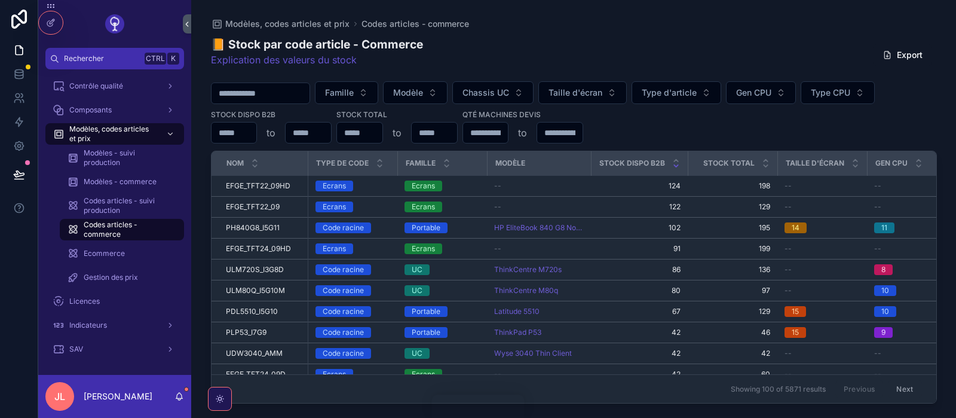
click at [249, 88] on input "scrollable content" at bounding box center [261, 93] width 98 height 17
type input "****"
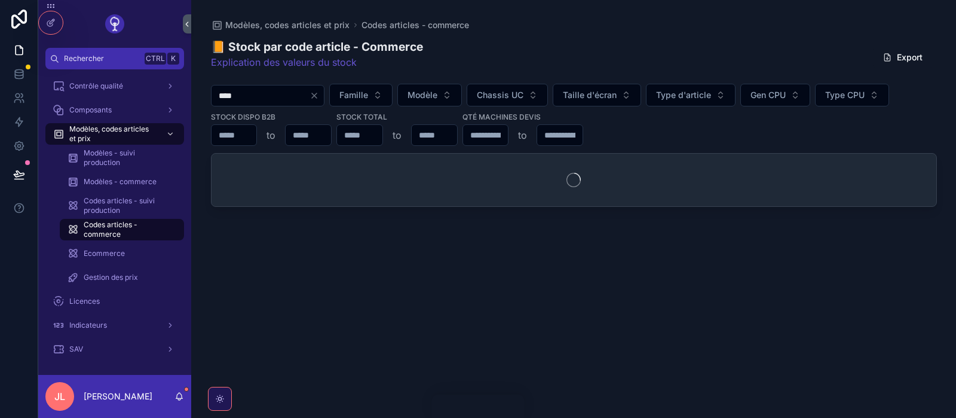
type input "*****"
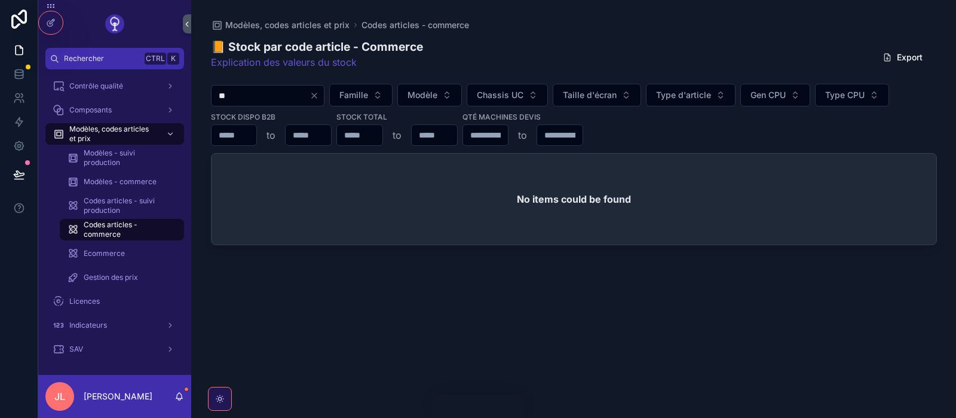
type input "*"
type input "**"
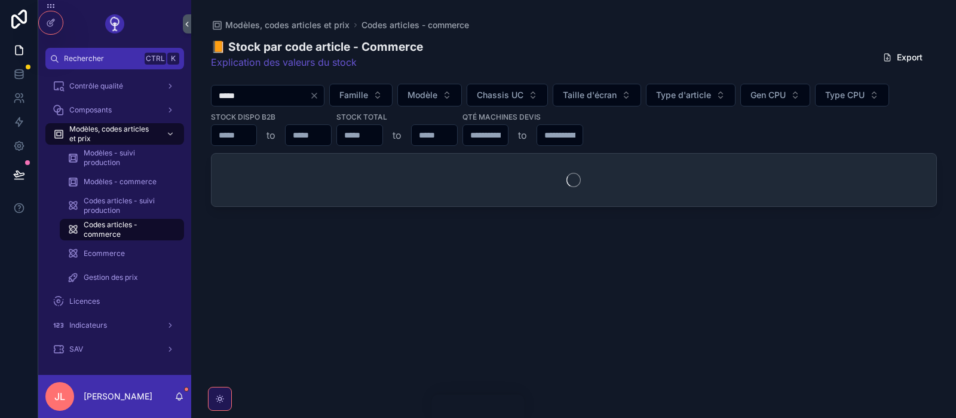
type input "******"
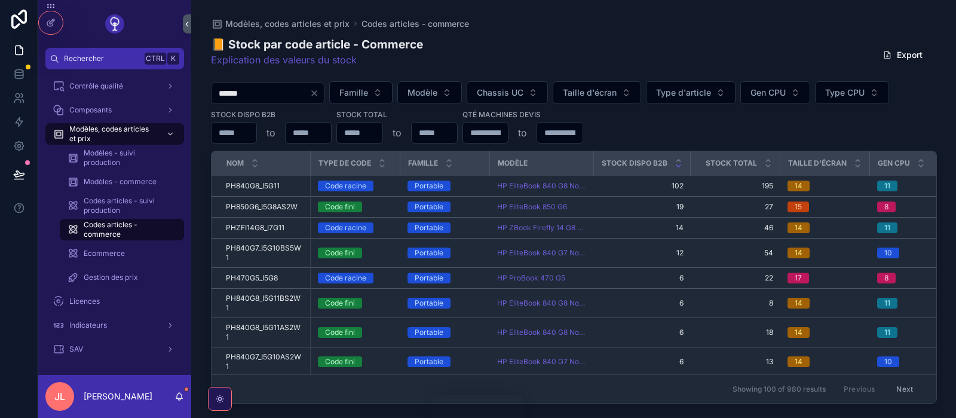
type input "*******"
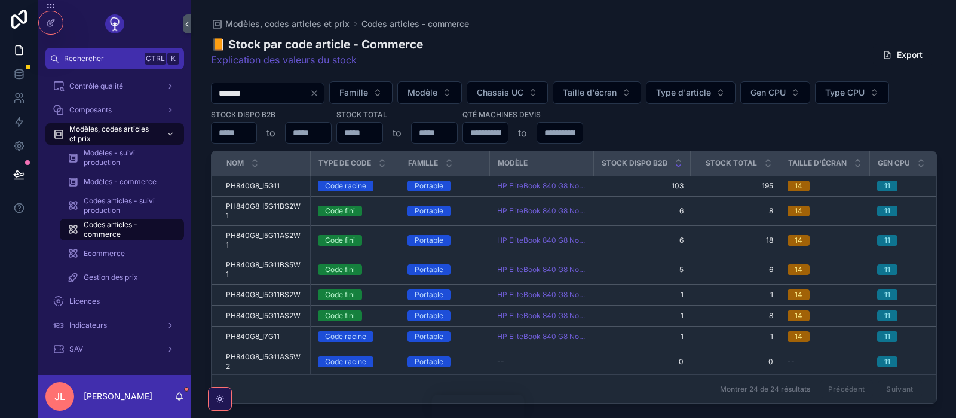
type input "*******"
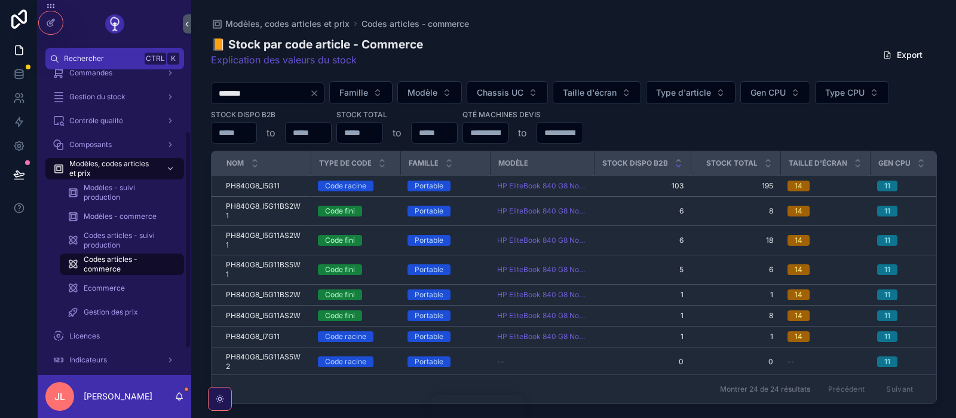
scroll to position [86, 0]
